Goal: Transaction & Acquisition: Purchase product/service

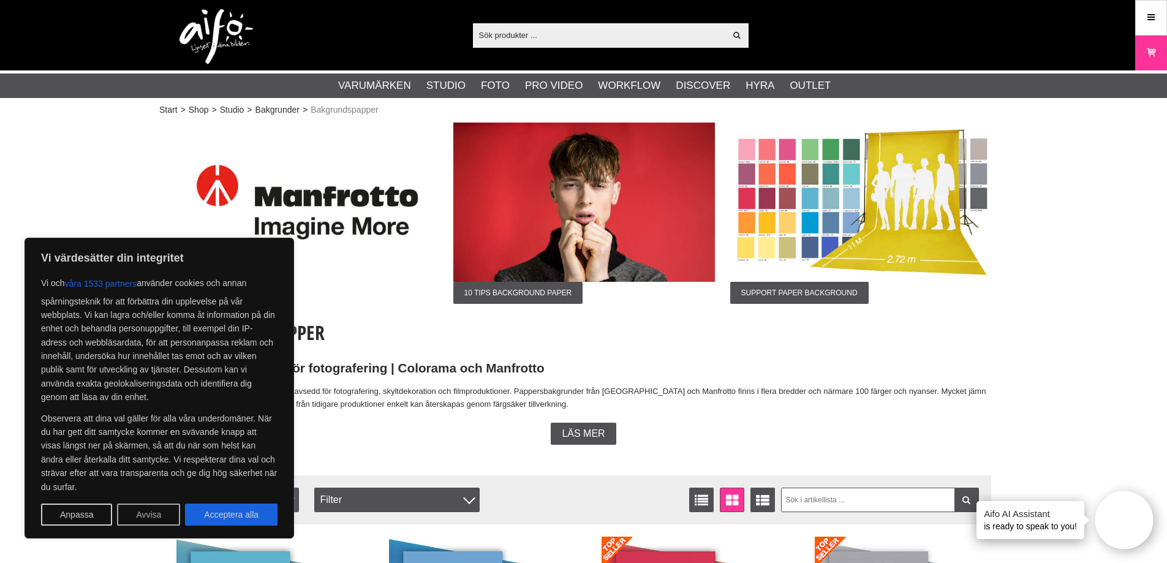
click at [157, 515] on button "Avvisa" at bounding box center [148, 515] width 63 height 22
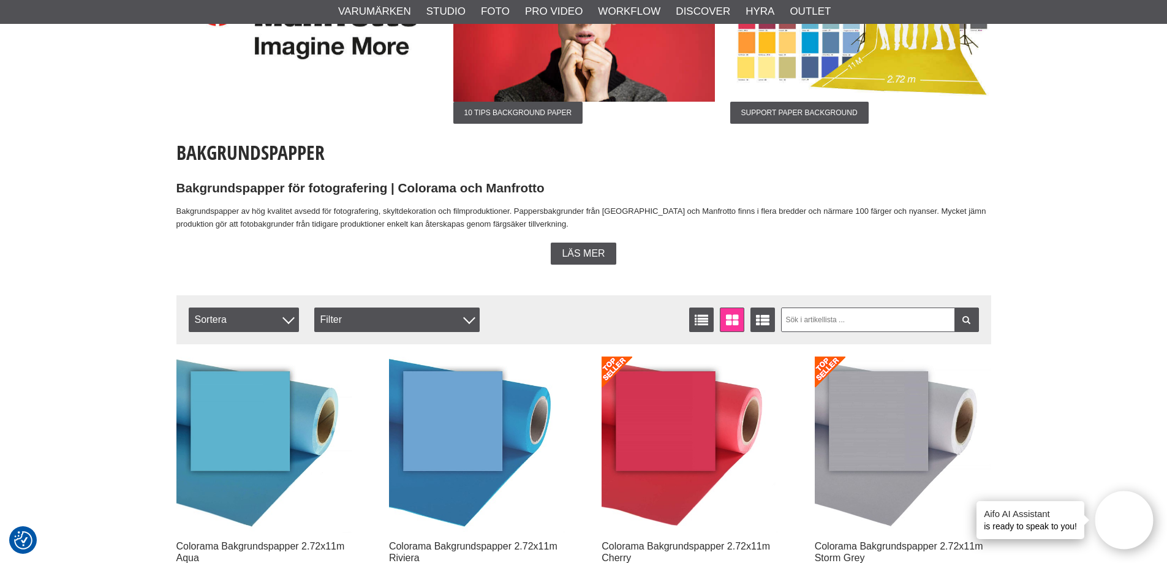
scroll to position [183, 0]
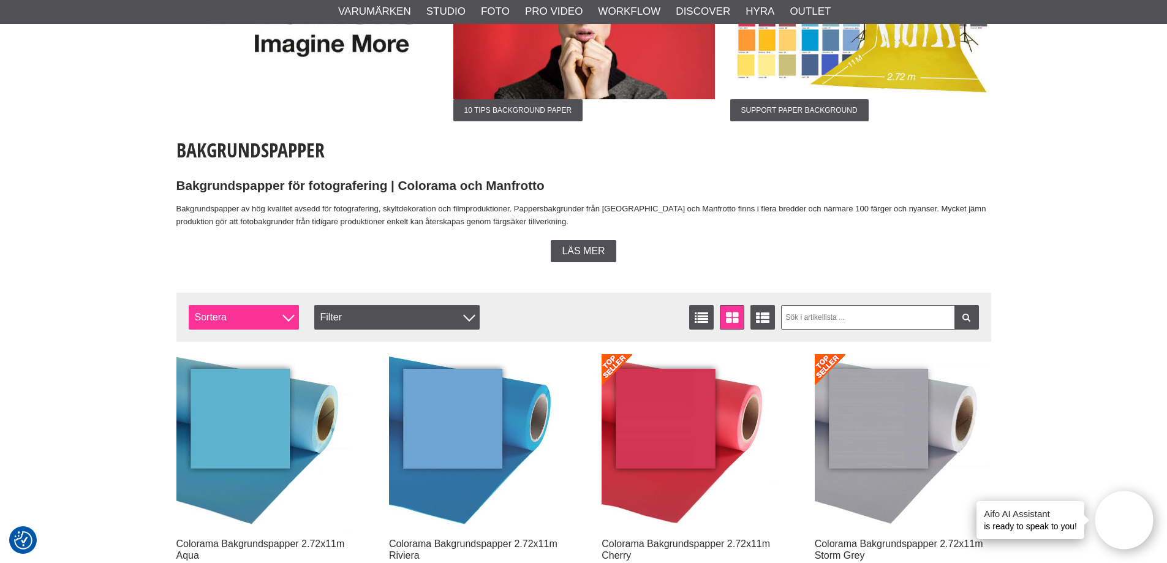
click at [259, 320] on span "Sortera" at bounding box center [244, 317] width 110 height 25
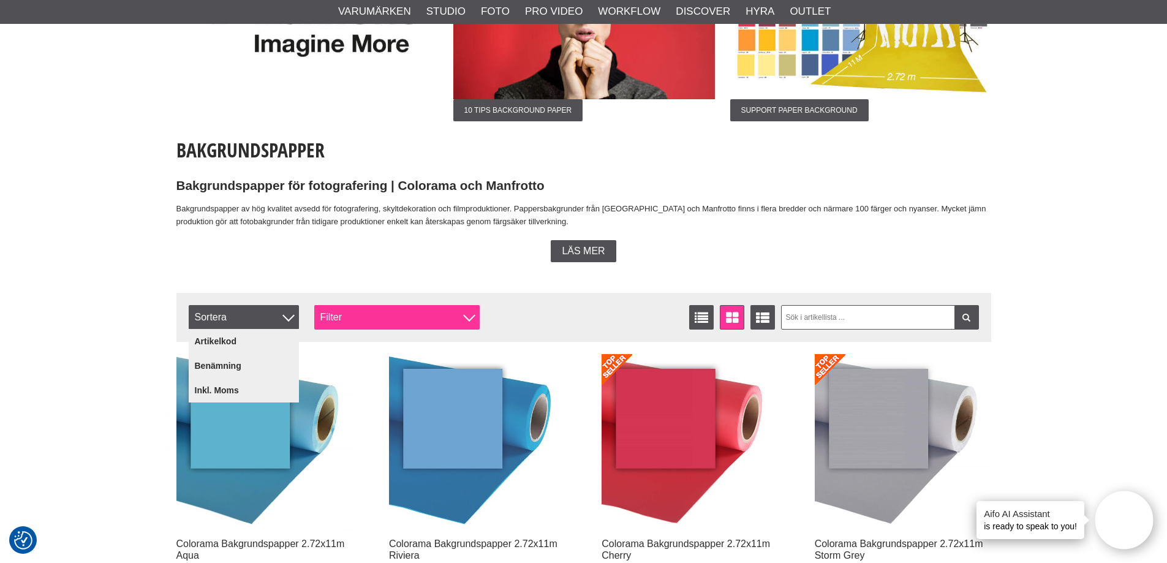
click at [368, 322] on div "Filter" at bounding box center [396, 317] width 165 height 25
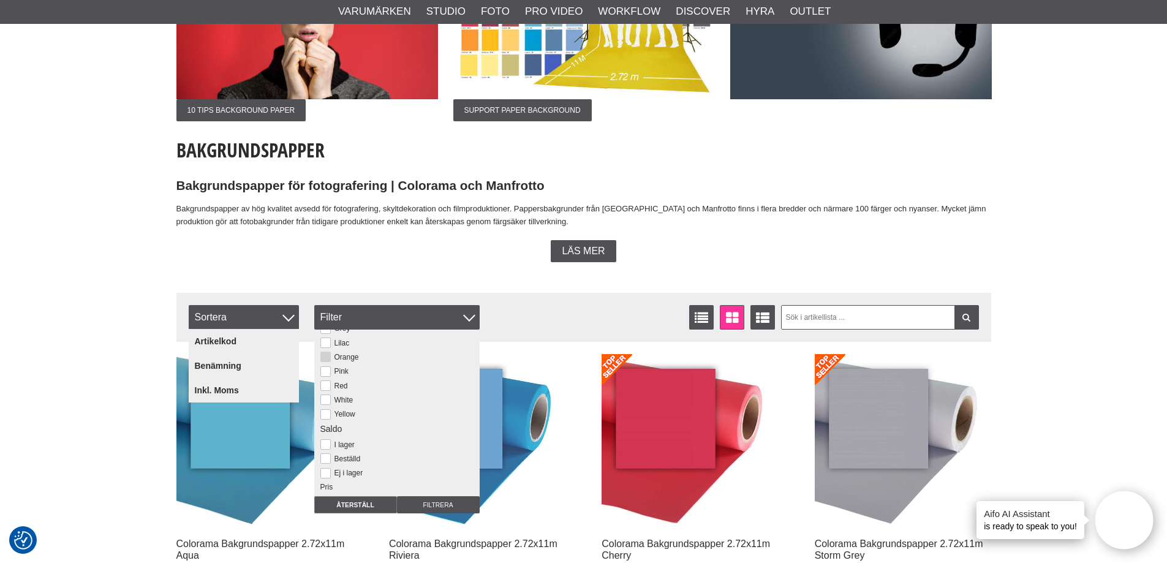
scroll to position [128, 0]
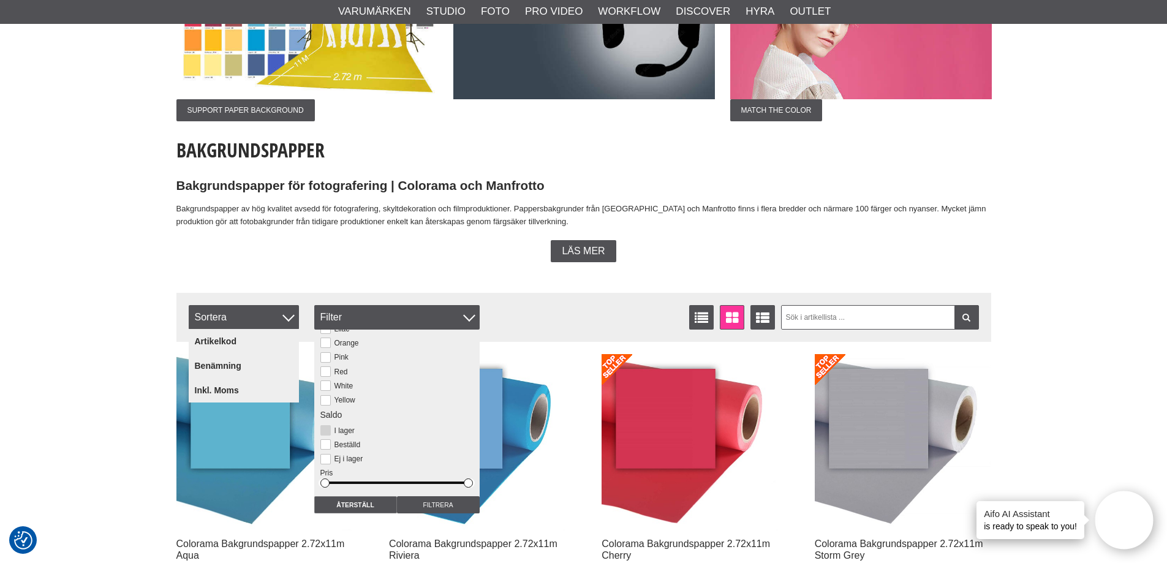
click at [327, 431] on button at bounding box center [325, 430] width 10 height 10
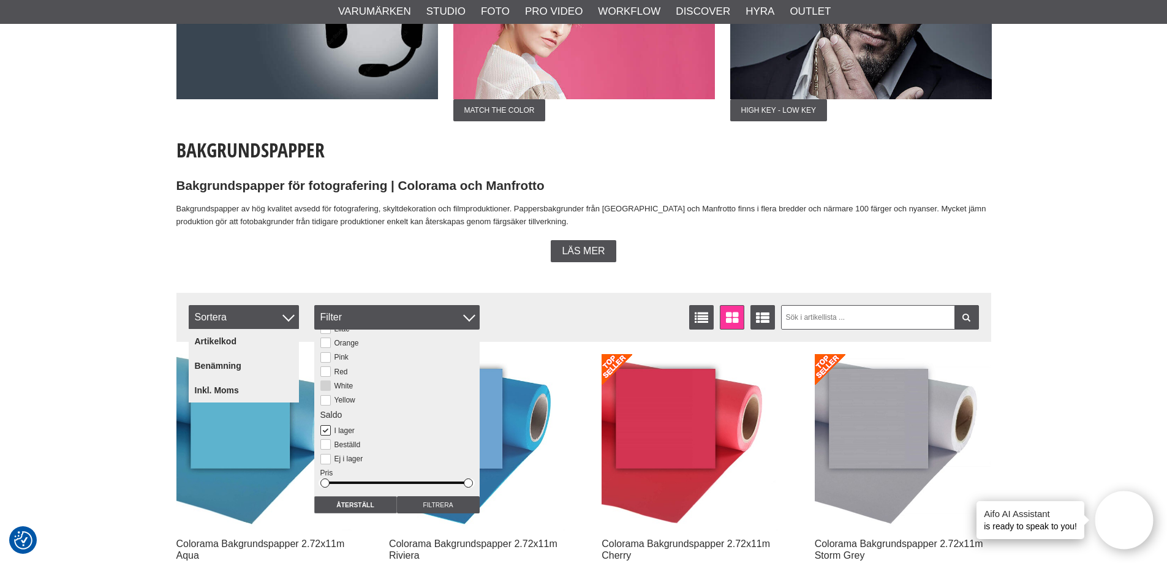
click at [325, 388] on button at bounding box center [325, 386] width 10 height 10
click at [419, 508] on input "Filtrera" at bounding box center [438, 504] width 83 height 17
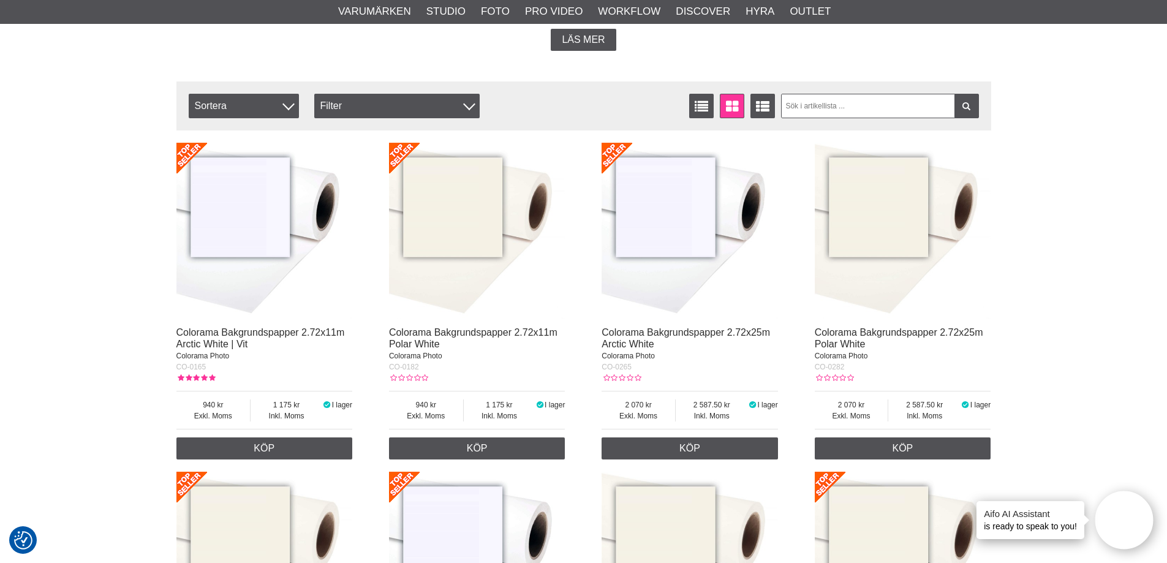
scroll to position [395, 0]
drag, startPoint x: 388, startPoint y: 333, endPoint x: 515, endPoint y: 335, distance: 126.8
copy link "Colorama Bakgrundspapper"
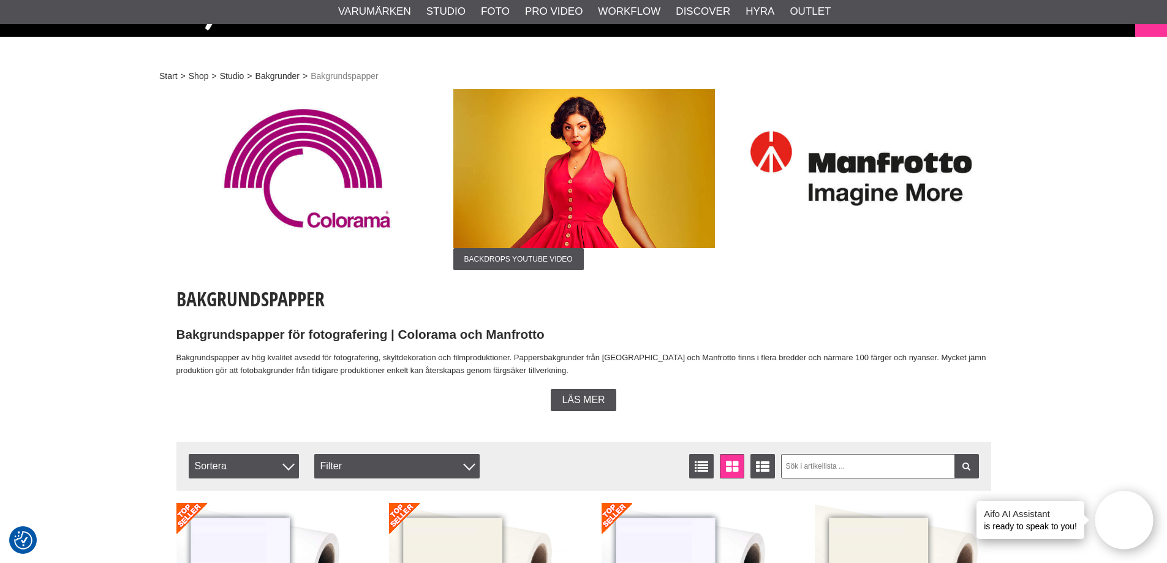
scroll to position [0, 0]
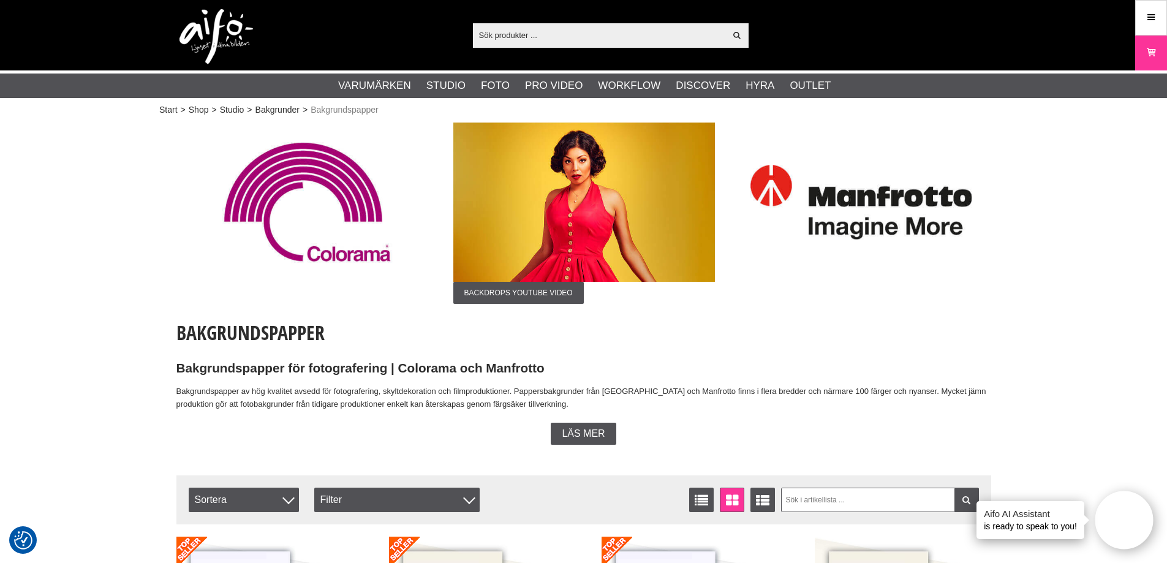
click at [337, 110] on span "Bakgrundspapper" at bounding box center [345, 110] width 68 height 13
click at [272, 112] on link "Bakgrunder" at bounding box center [278, 110] width 44 height 13
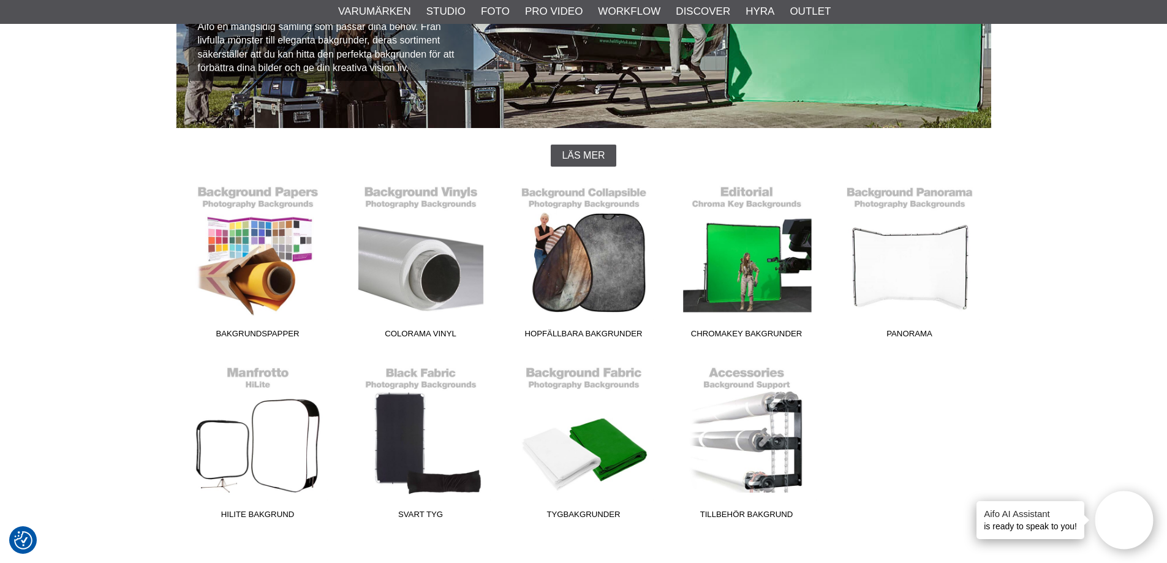
scroll to position [222, 0]
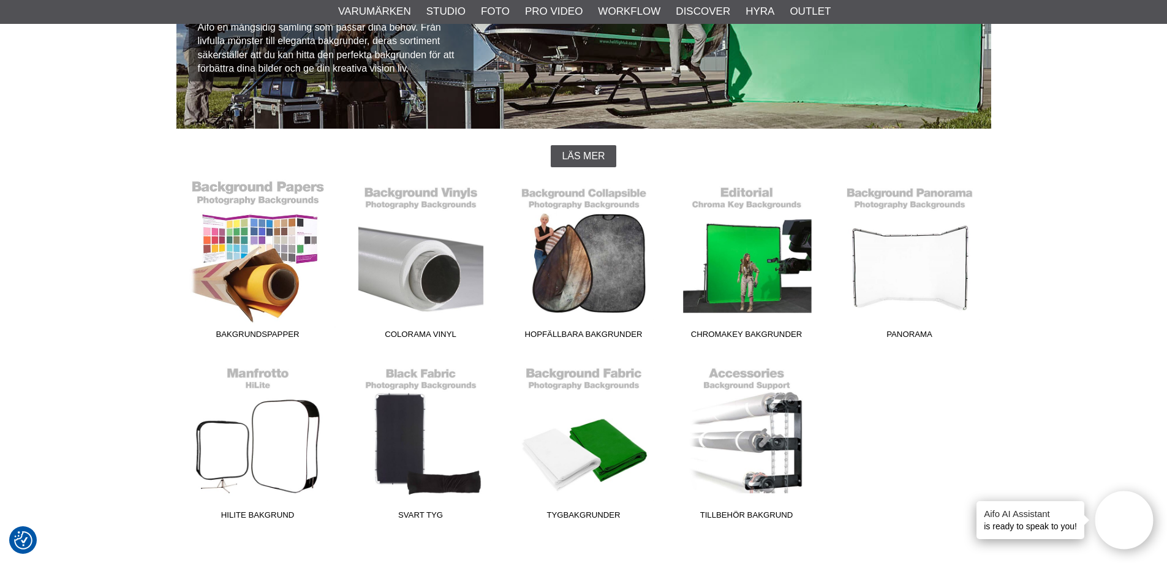
click at [282, 233] on link "Bakgrundspapper" at bounding box center [257, 262] width 163 height 165
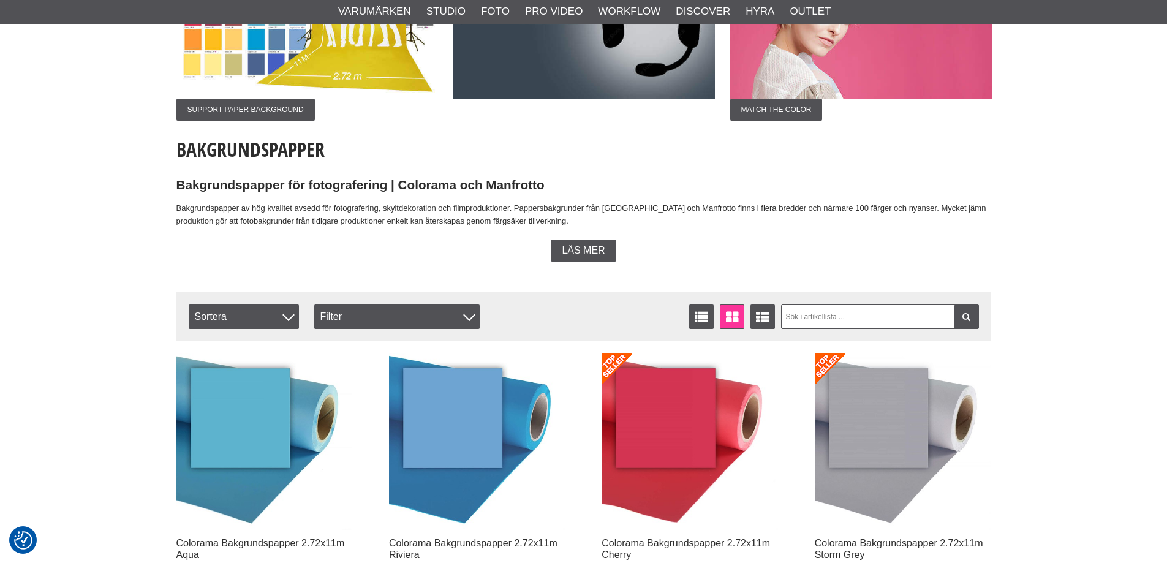
scroll to position [225, 0]
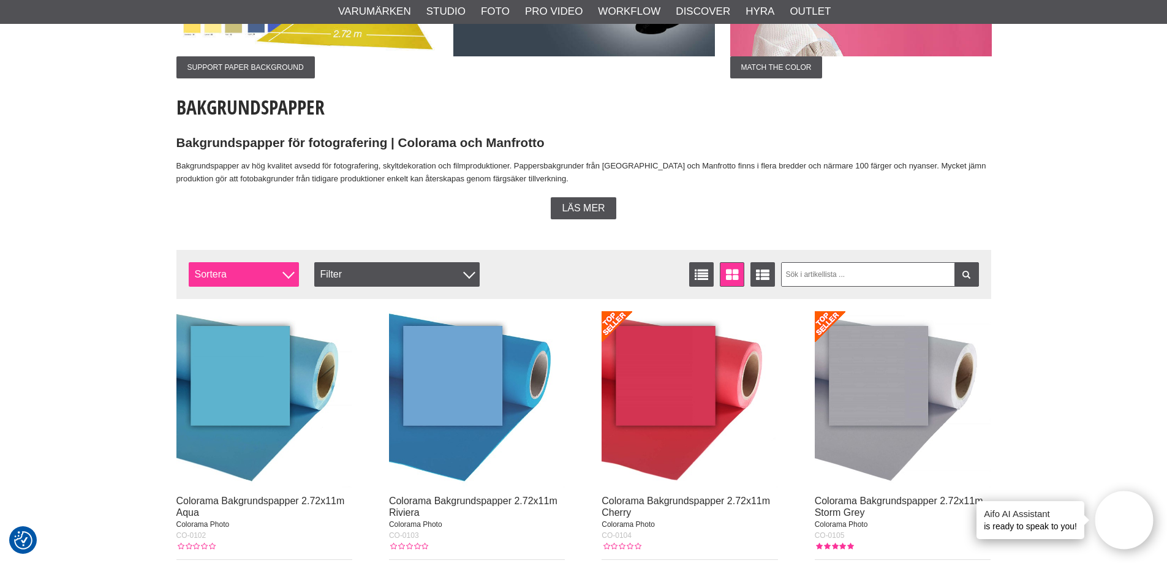
click at [244, 281] on span "Sortera" at bounding box center [244, 274] width 110 height 25
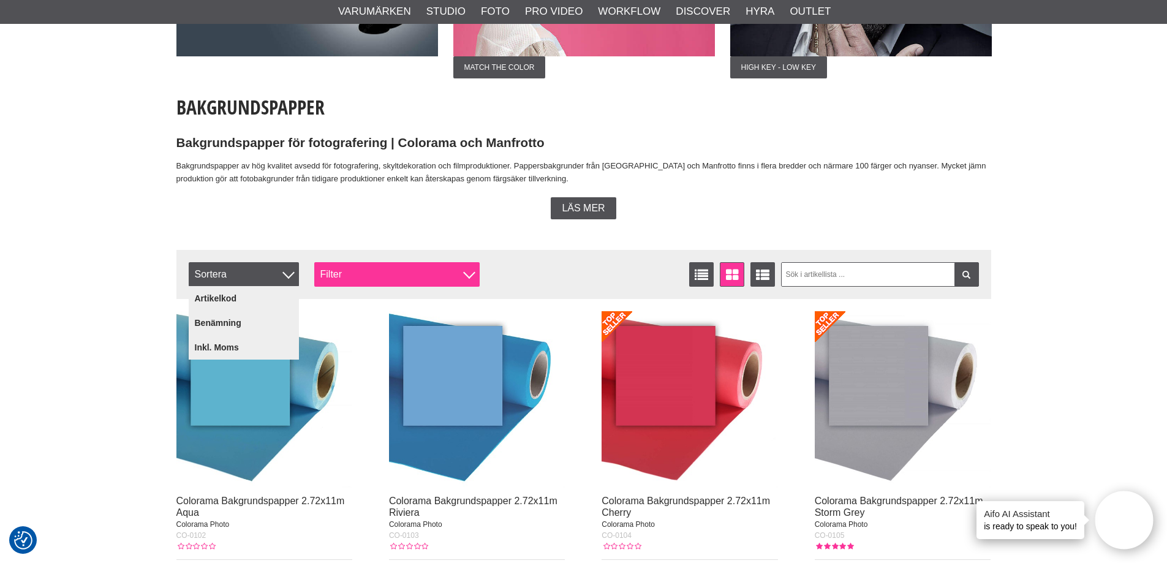
click at [362, 273] on div "Filter" at bounding box center [396, 274] width 165 height 25
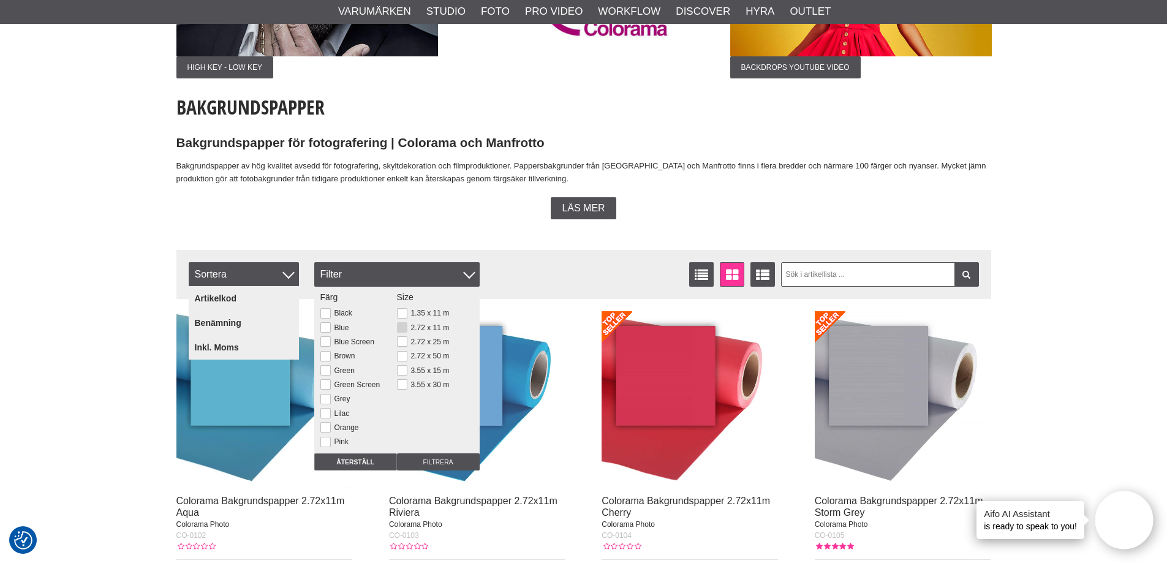
click at [397, 327] on button at bounding box center [402, 327] width 10 height 10
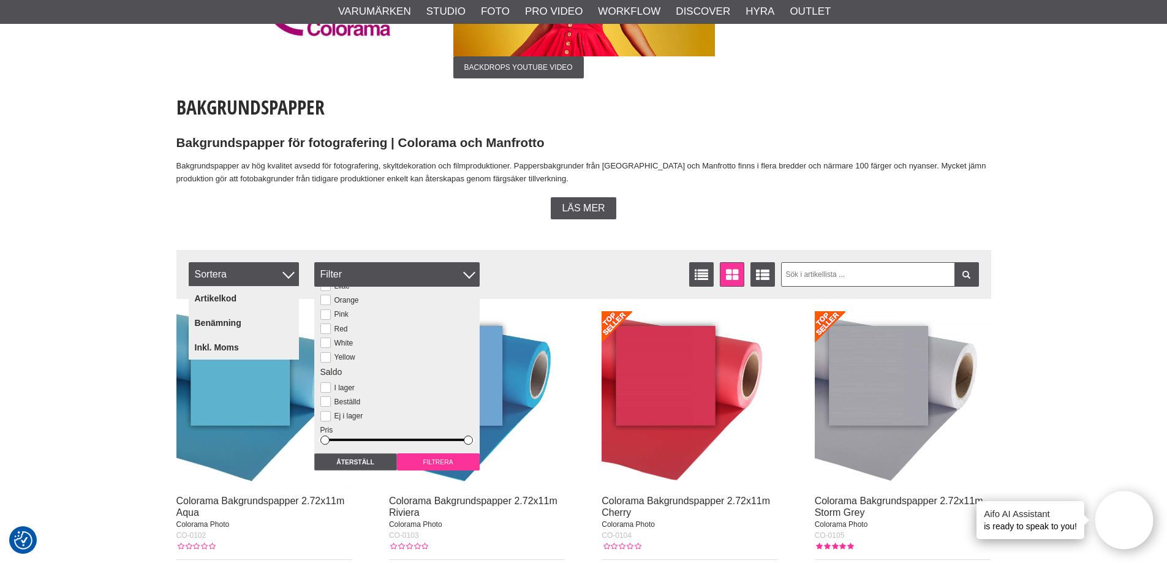
click at [440, 463] on input "Filtrera" at bounding box center [438, 461] width 83 height 17
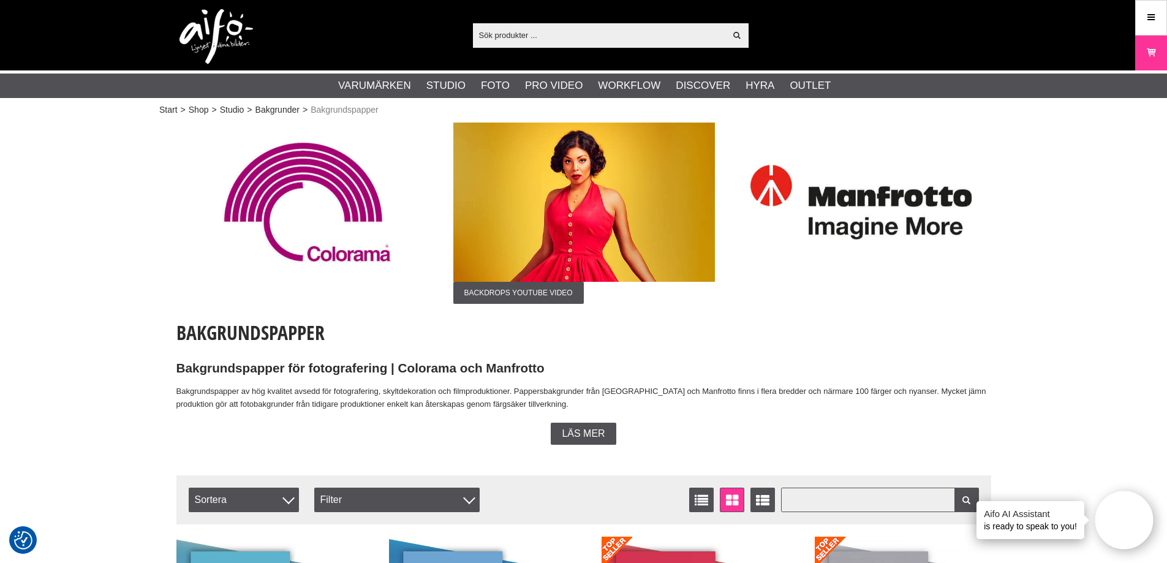
click at [850, 501] on input "text" at bounding box center [880, 500] width 198 height 25
paste input "Oyster och Platinum"
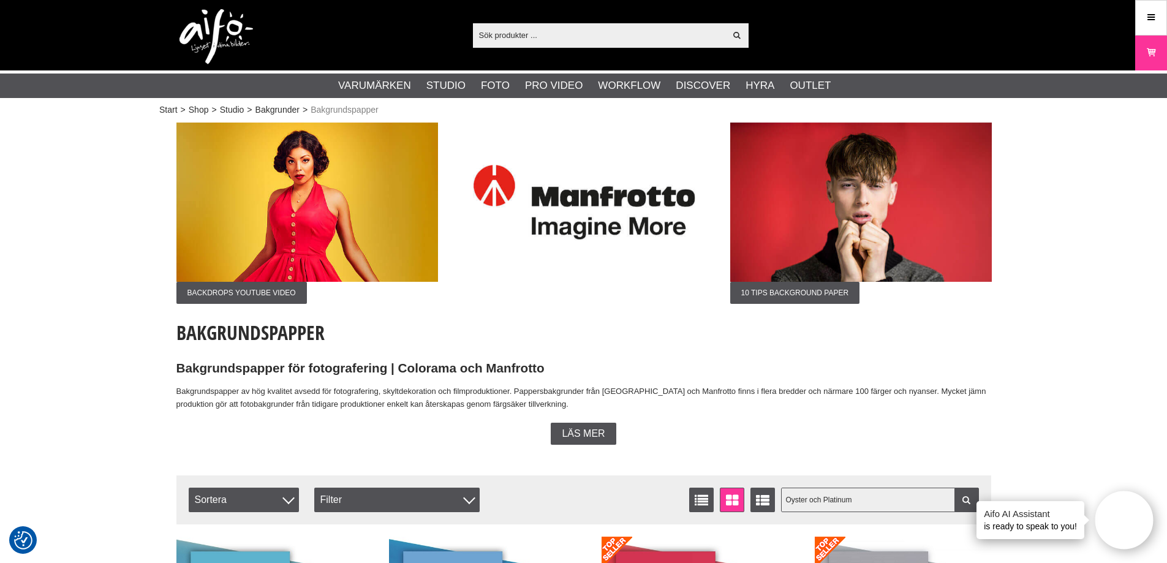
drag, startPoint x: 813, startPoint y: 501, endPoint x: 913, endPoint y: 493, distance: 100.8
click at [913, 493] on input "Oyster och Platinum" at bounding box center [880, 500] width 198 height 25
type input "Oyster"
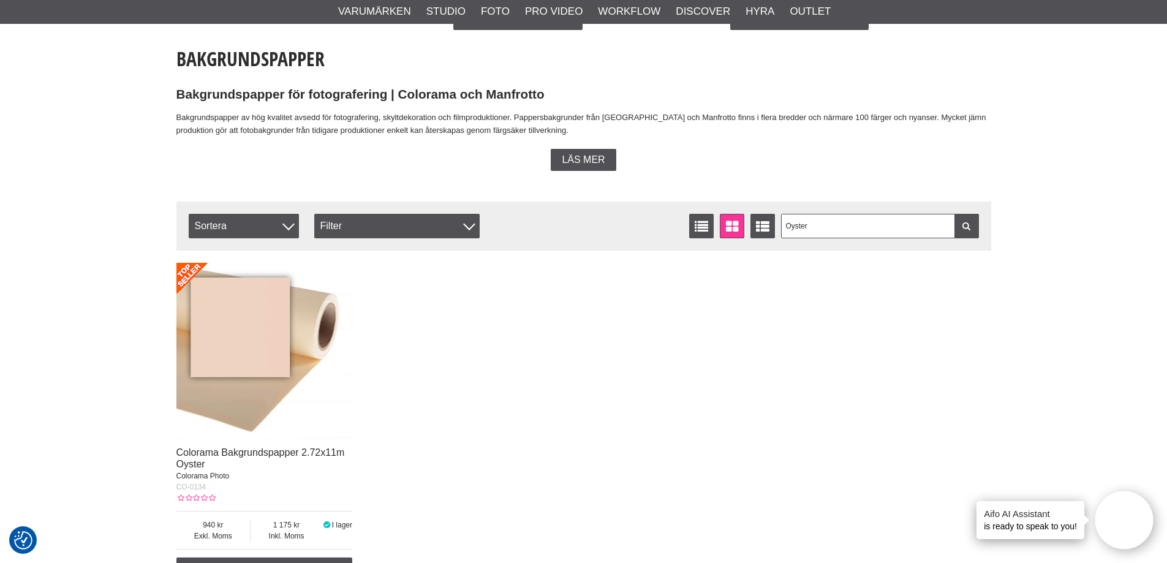
scroll to position [275, 0]
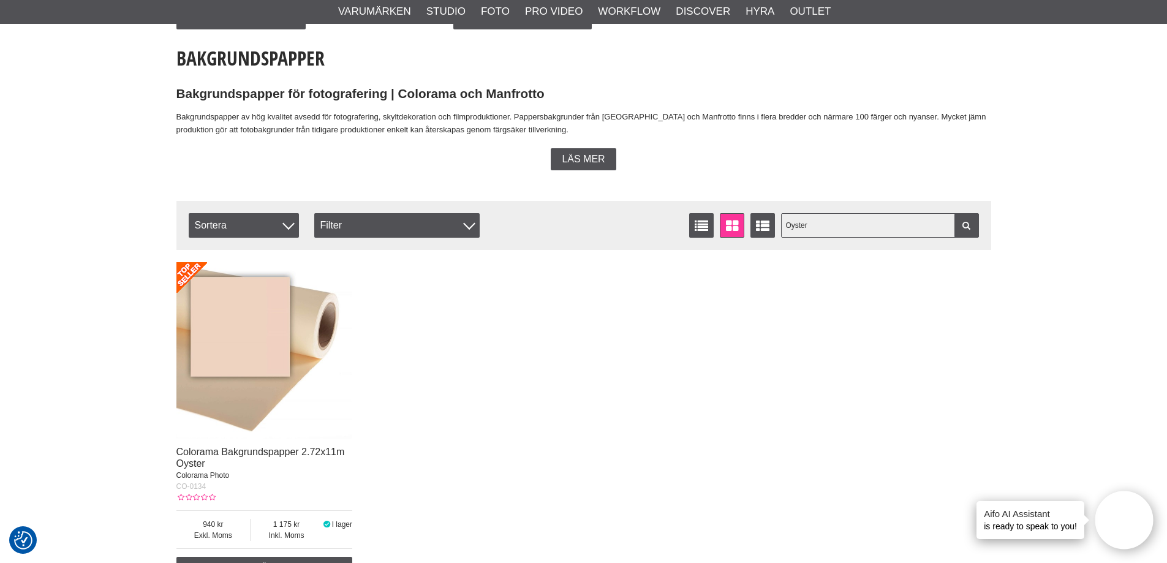
drag, startPoint x: 850, startPoint y: 232, endPoint x: 673, endPoint y: 218, distance: 177.0
click at [673, 218] on div "Antal artiklar 1 Oyster Listvisning Fönstervisning Utökad listvisning [GEOGRAPH…" at bounding box center [584, 225] width 790 height 25
paste input "och Platinum"
drag, startPoint x: 824, startPoint y: 226, endPoint x: 650, endPoint y: 205, distance: 174.7
click at [650, 205] on div "Filtrera [GEOGRAPHIC_DATA] Antal artiklar 1 Oyster och Platinum Listvisning Fön…" at bounding box center [583, 225] width 815 height 49
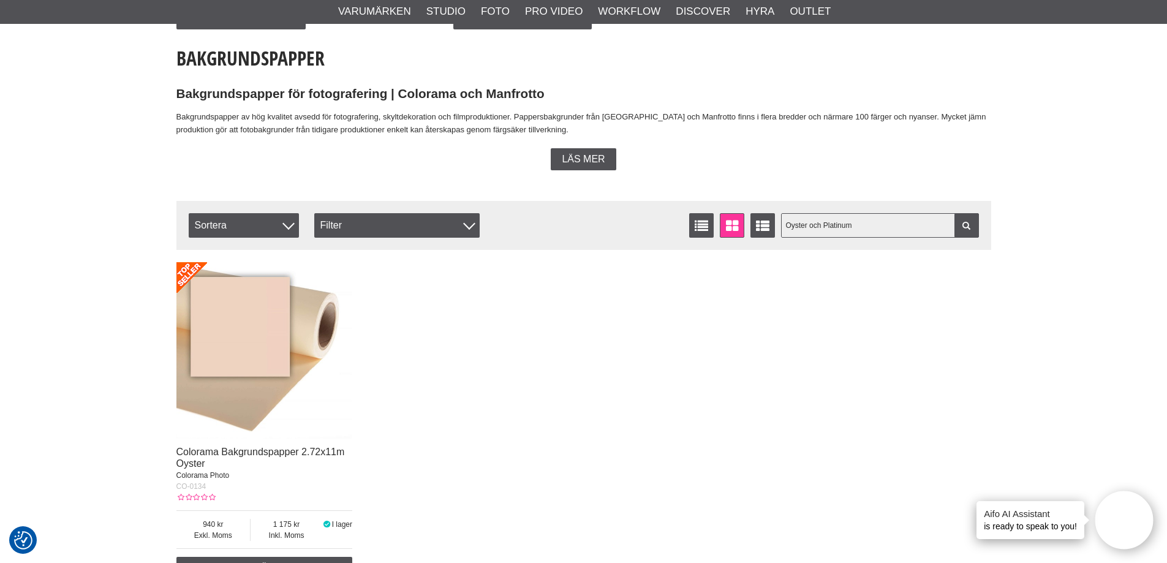
type input "Platinum"
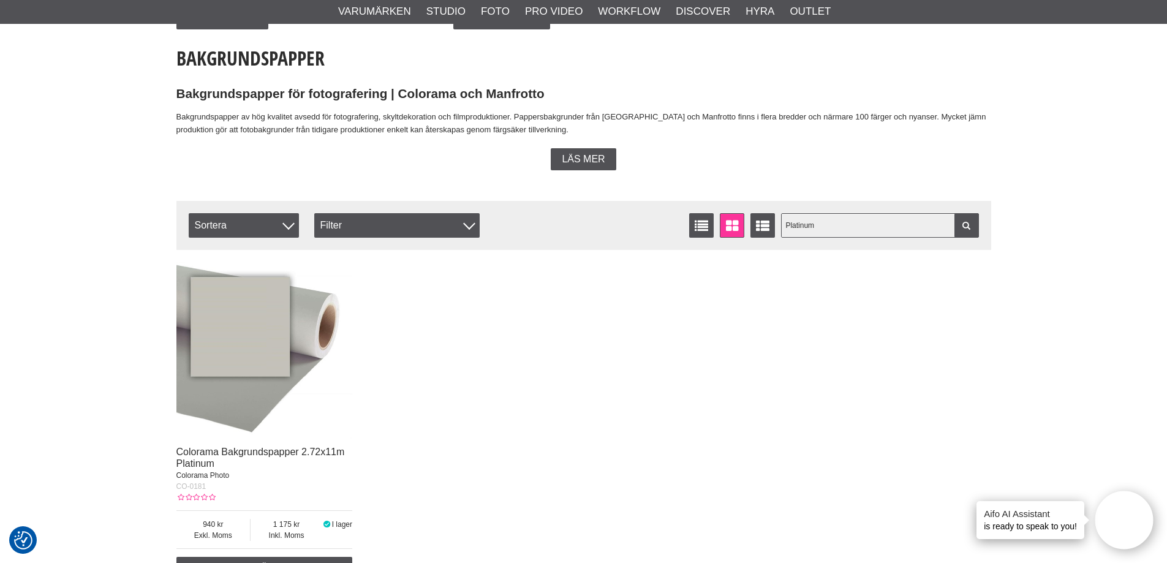
drag, startPoint x: 835, startPoint y: 227, endPoint x: 719, endPoint y: 232, distance: 116.5
click at [719, 232] on div "Antal artiklar 1 Platinum Listvisning Fönstervisning Utökad listvisning [GEOGRA…" at bounding box center [584, 225] width 790 height 25
type input "vit"
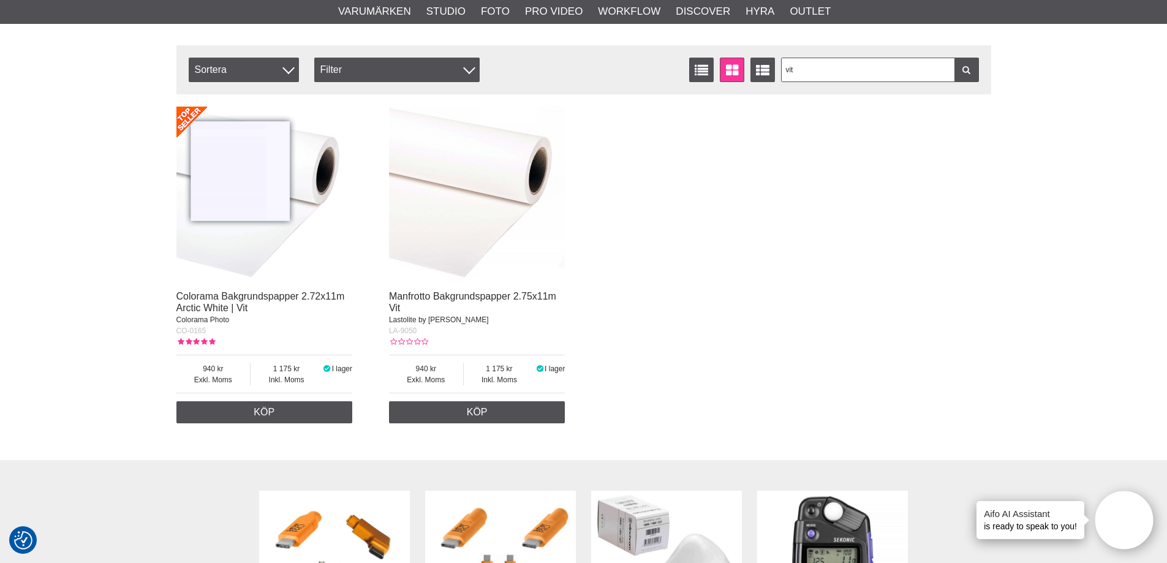
scroll to position [431, 0]
click at [260, 200] on img at bounding box center [264, 194] width 176 height 176
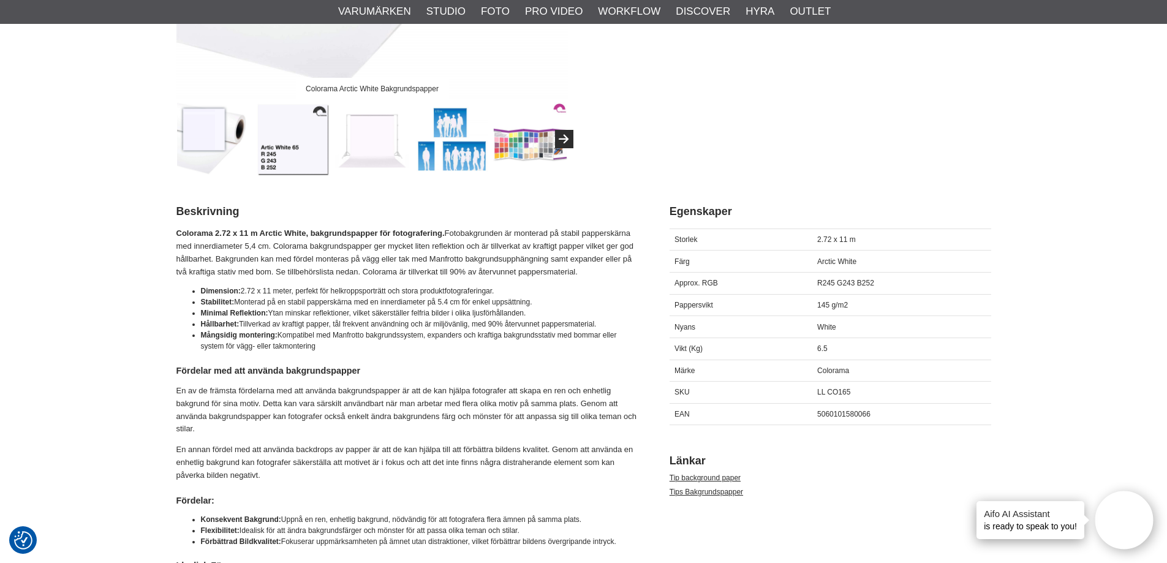
scroll to position [417, 0]
